Goal: Task Accomplishment & Management: Use online tool/utility

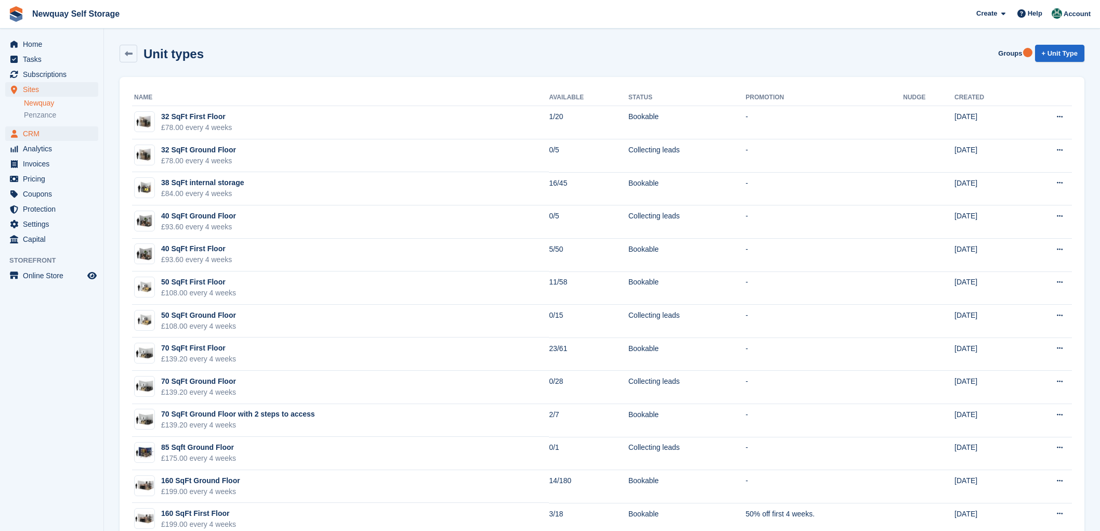
scroll to position [128, 0]
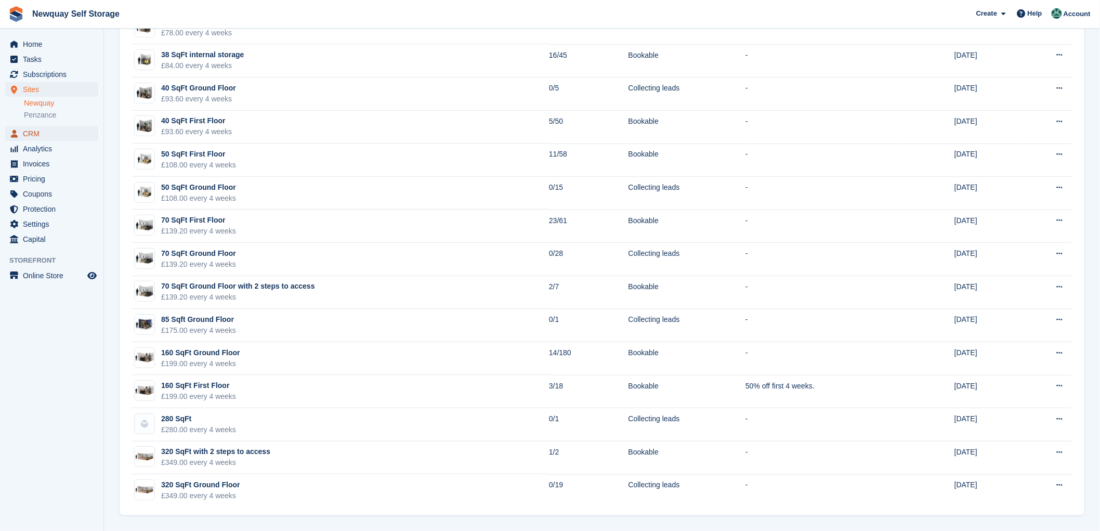
click at [33, 133] on span "CRM" at bounding box center [54, 133] width 62 height 15
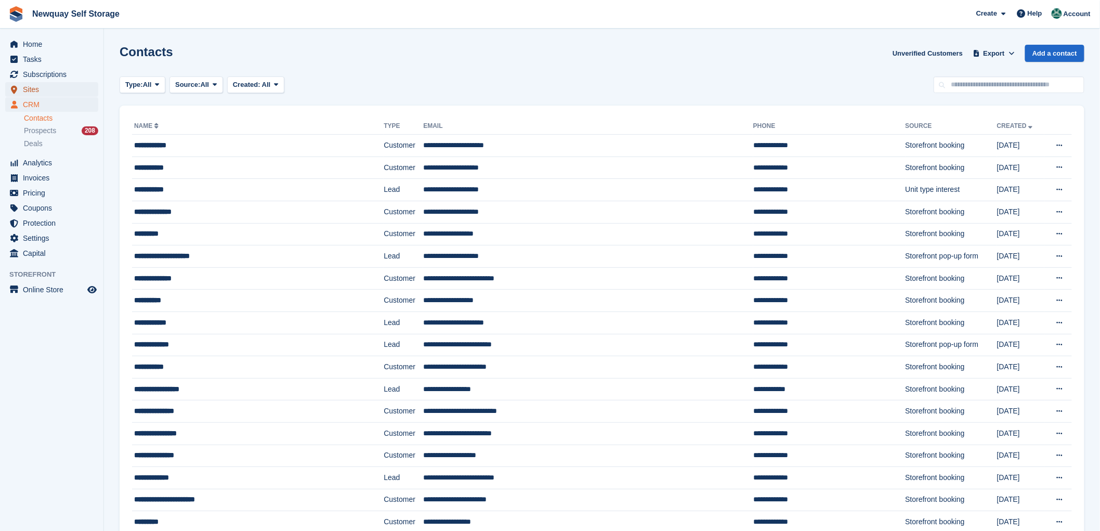
click at [31, 90] on span "Sites" at bounding box center [54, 89] width 62 height 15
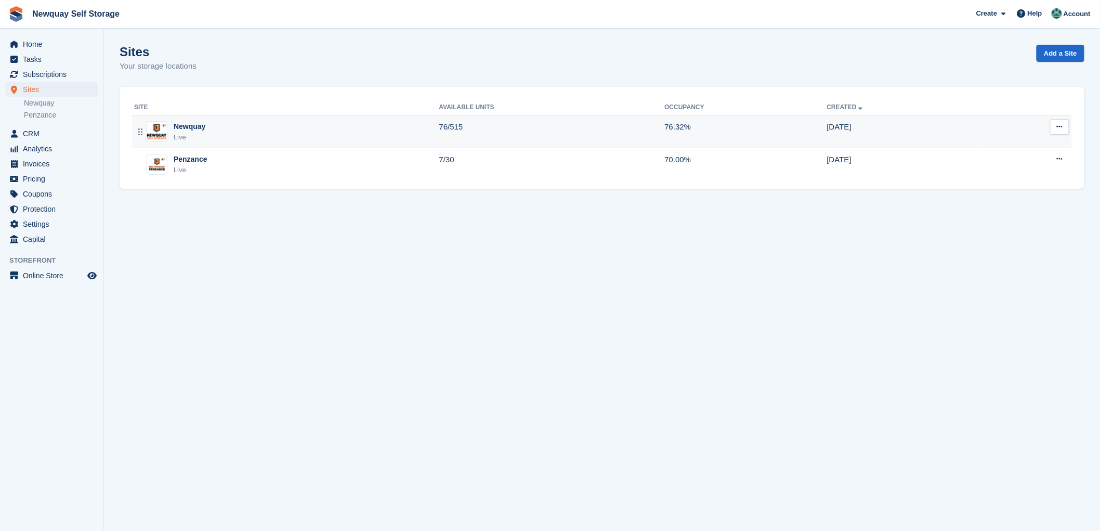
click at [185, 130] on div "Newquay" at bounding box center [190, 126] width 32 height 11
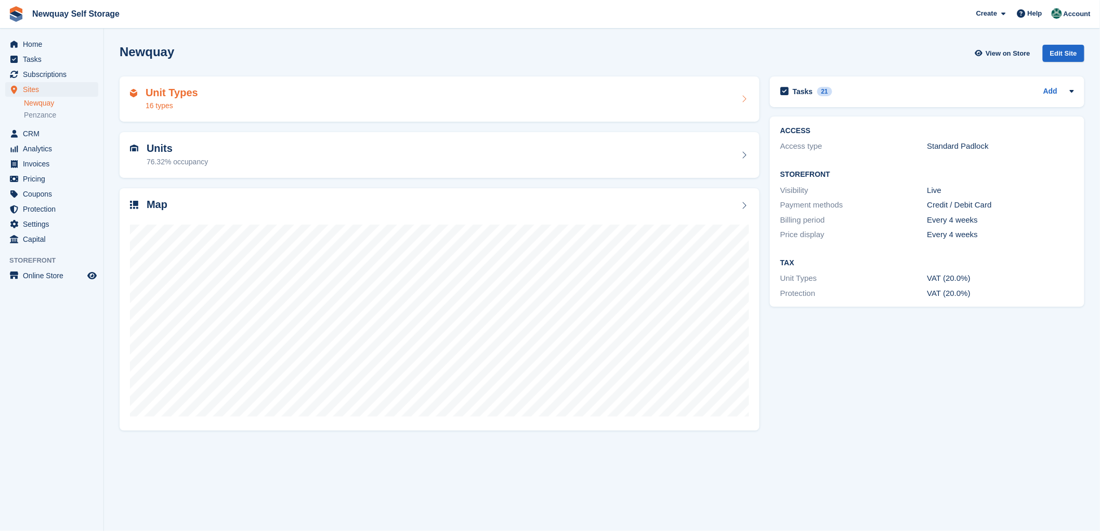
click at [158, 201] on h2 "Map" at bounding box center [157, 205] width 21 height 12
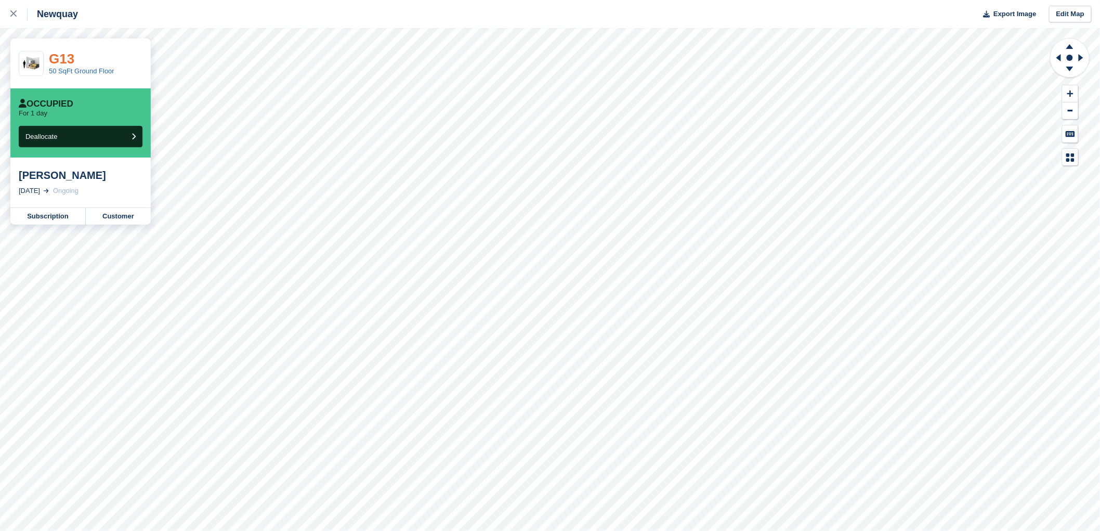
click at [54, 58] on link "G13" at bounding box center [61, 59] width 25 height 16
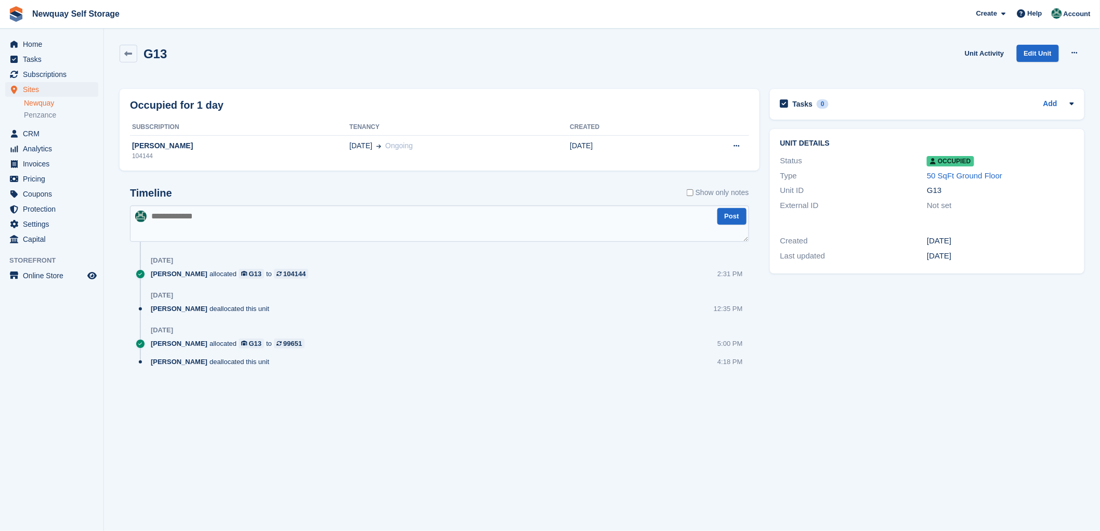
click at [162, 215] on textarea at bounding box center [439, 223] width 619 height 36
type textarea "**********"
